Goal: Task Accomplishment & Management: Manage account settings

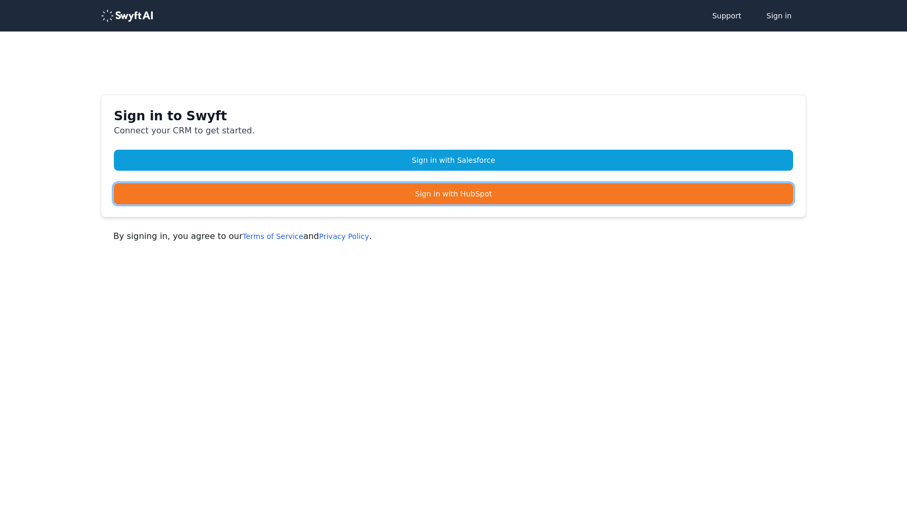
click at [386, 194] on link "Sign in with HubSpot" at bounding box center [453, 193] width 679 height 21
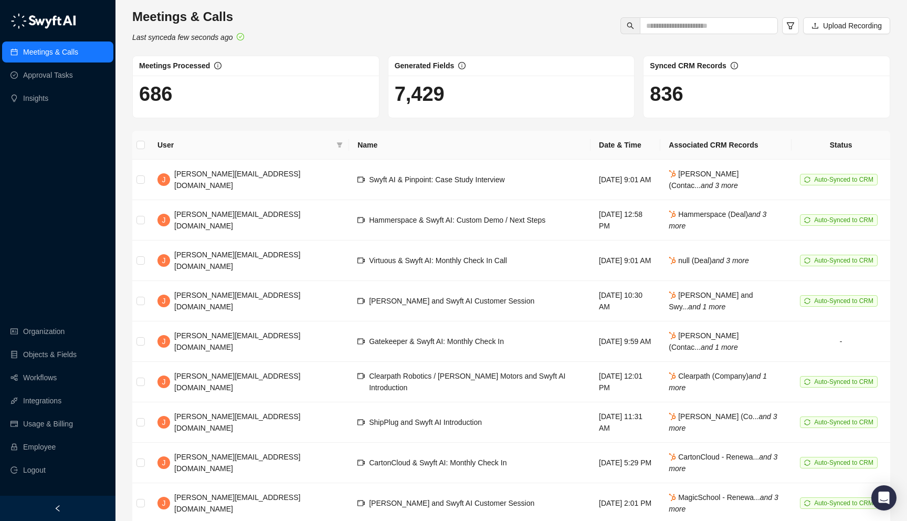
click at [66, 504] on div at bounding box center [57, 507] width 115 height 25
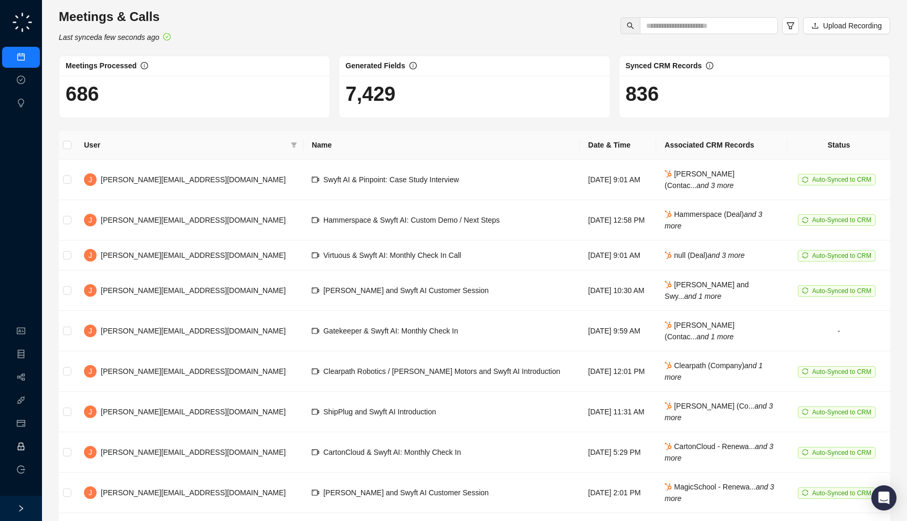
click at [30, 444] on link "Employee" at bounding box center [46, 446] width 33 height 8
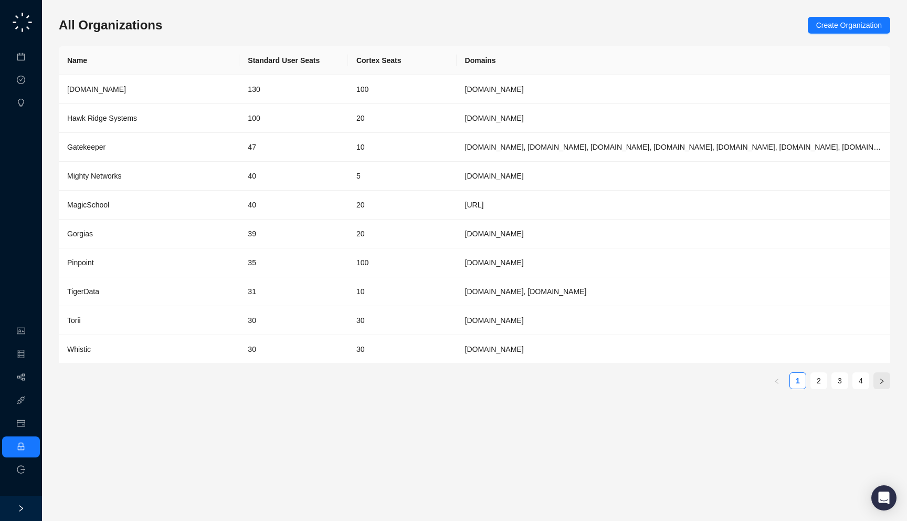
click at [883, 380] on icon "right" at bounding box center [882, 381] width 6 height 6
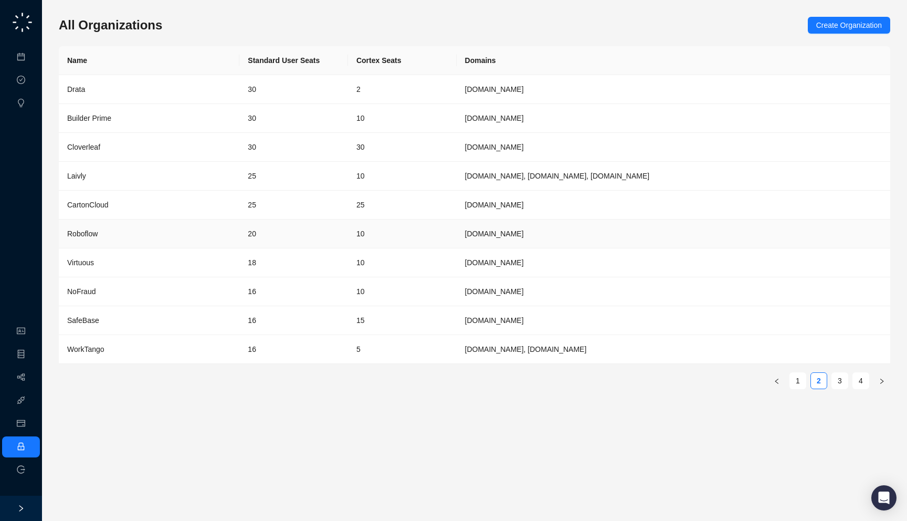
click at [455, 229] on td "10" at bounding box center [402, 233] width 109 height 29
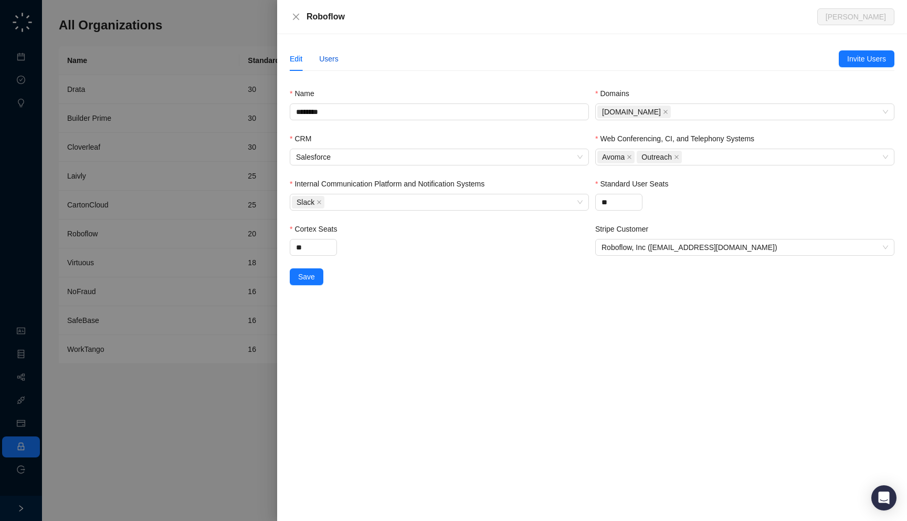
click at [336, 56] on div "Users" at bounding box center [328, 59] width 19 height 12
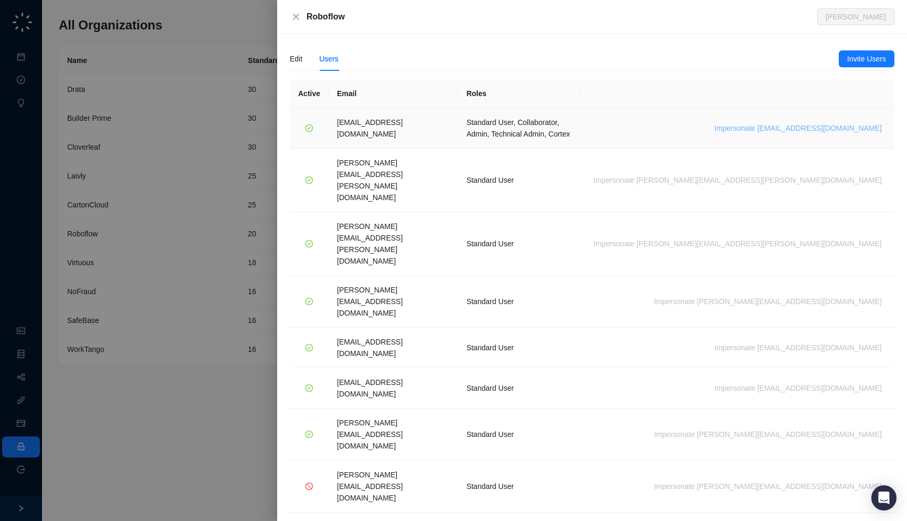
click at [808, 122] on span "Impersonate jack@roboflow.com" at bounding box center [797, 128] width 167 height 12
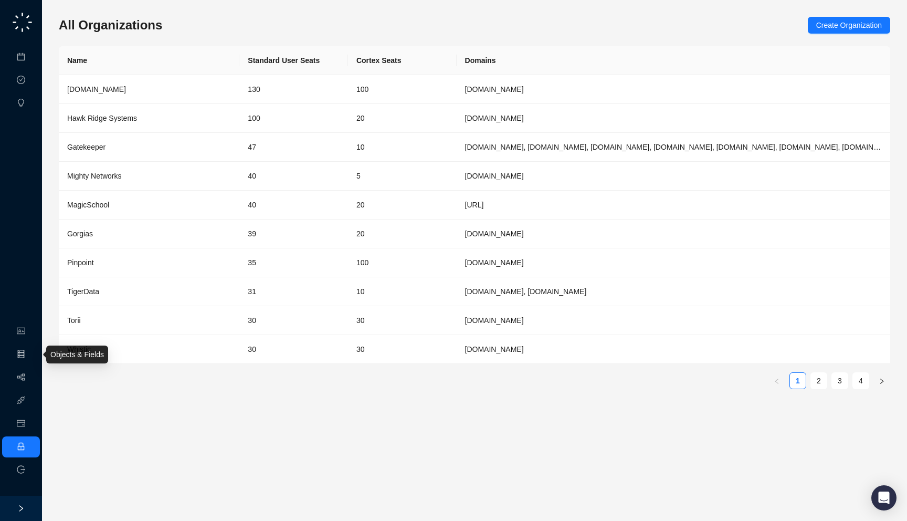
click at [30, 355] on link "Objects & Fields" at bounding box center [57, 354] width 54 height 8
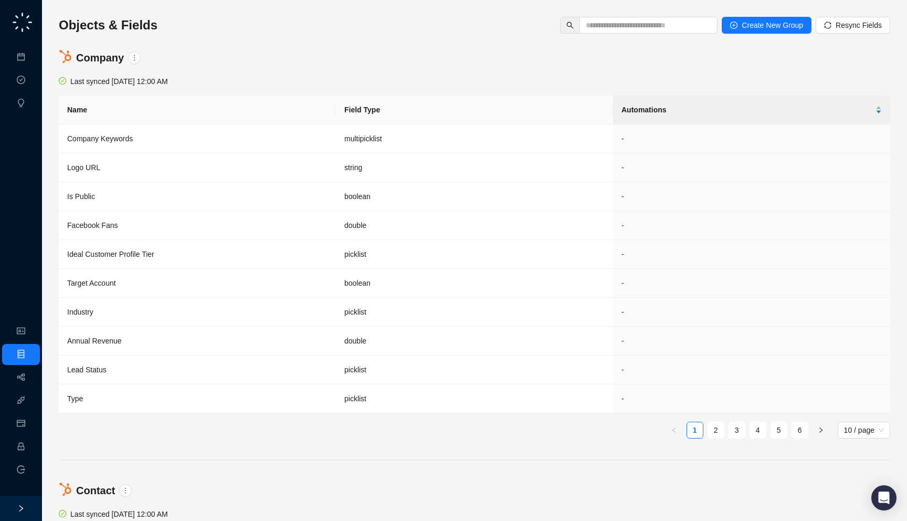
click at [207, 54] on div "Company" at bounding box center [475, 58] width 836 height 36
drag, startPoint x: 224, startPoint y: 75, endPoint x: 240, endPoint y: 80, distance: 17.1
click at [240, 80] on div "Company Last synced [DATE] 12:00 AM Name Field Type Automations Company Keyword…" at bounding box center [474, 243] width 831 height 407
click at [247, 90] on div "Company Last synced [DATE] 12:00 AM Name Field Type Automations Company Keyword…" at bounding box center [474, 243] width 831 height 407
click at [535, 162] on td "string" at bounding box center [474, 167] width 277 height 29
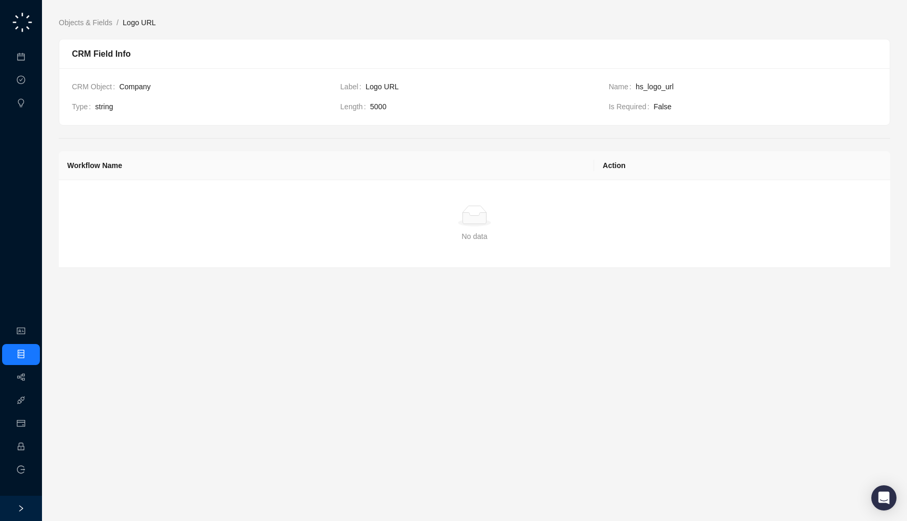
click at [78, 13] on div "Objects & Fields / Logo URL CRM Field Info CRM Object Company Label Logo URL Na…" at bounding box center [474, 260] width 831 height 504
click at [78, 17] on link "Objects & Fields" at bounding box center [86, 23] width 58 height 12
